Goal: Navigation & Orientation: Find specific page/section

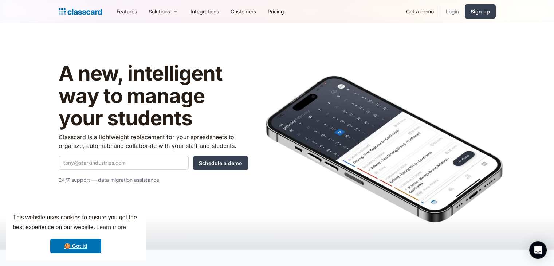
click at [454, 12] on link "Login" at bounding box center [452, 11] width 25 height 16
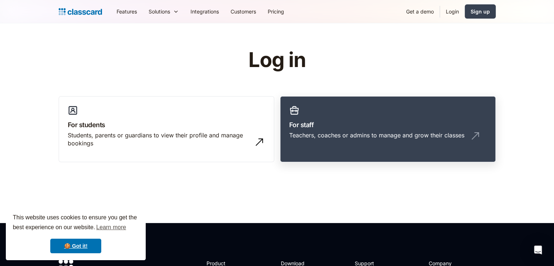
click at [334, 112] on link "For staff Teachers, coaches or admins to manage and grow their classes" at bounding box center [388, 129] width 216 height 66
